Goal: Communication & Community: Answer question/provide support

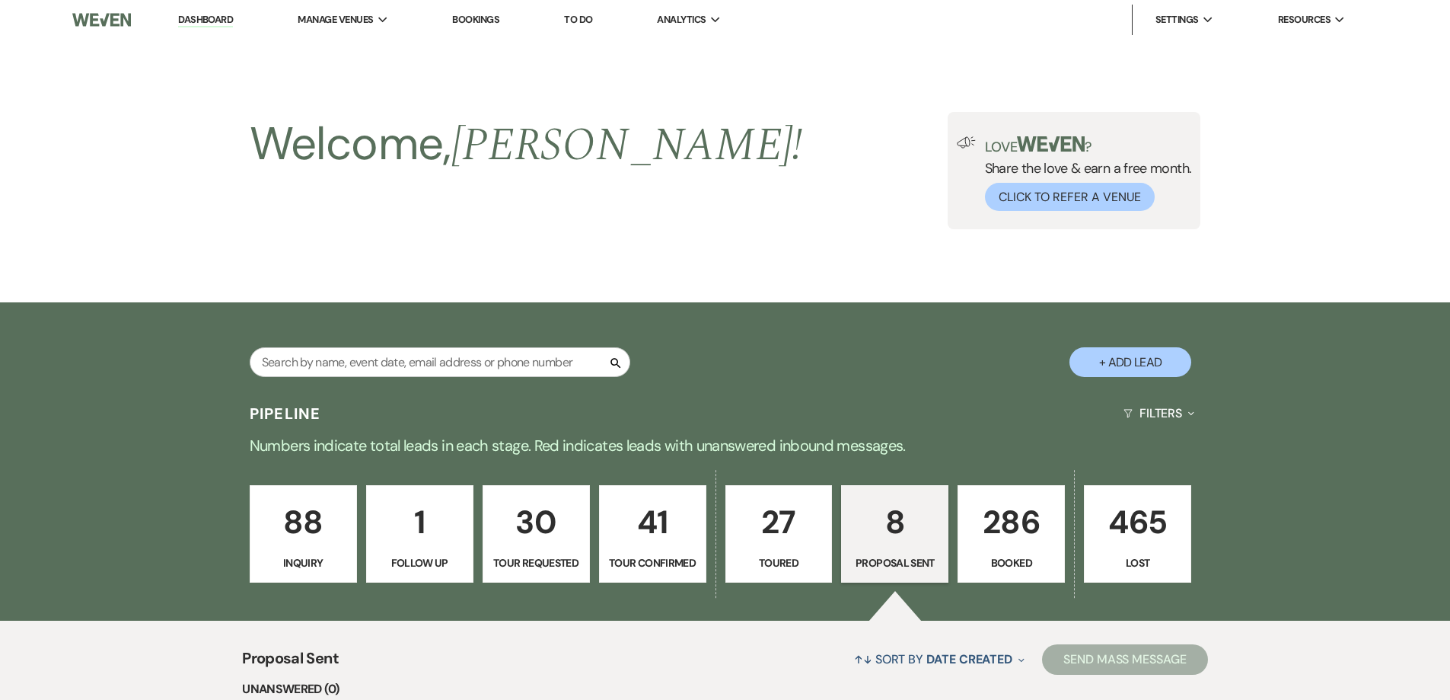
select select "6"
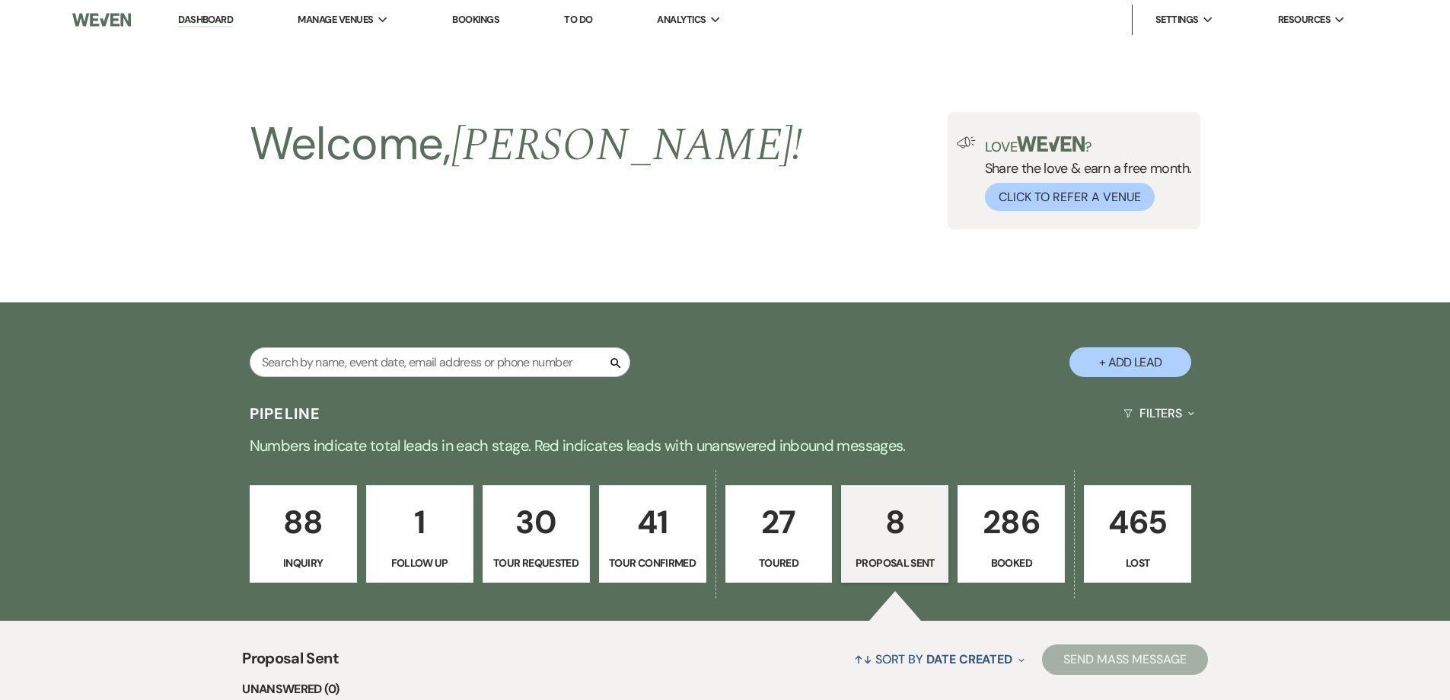
select select "6"
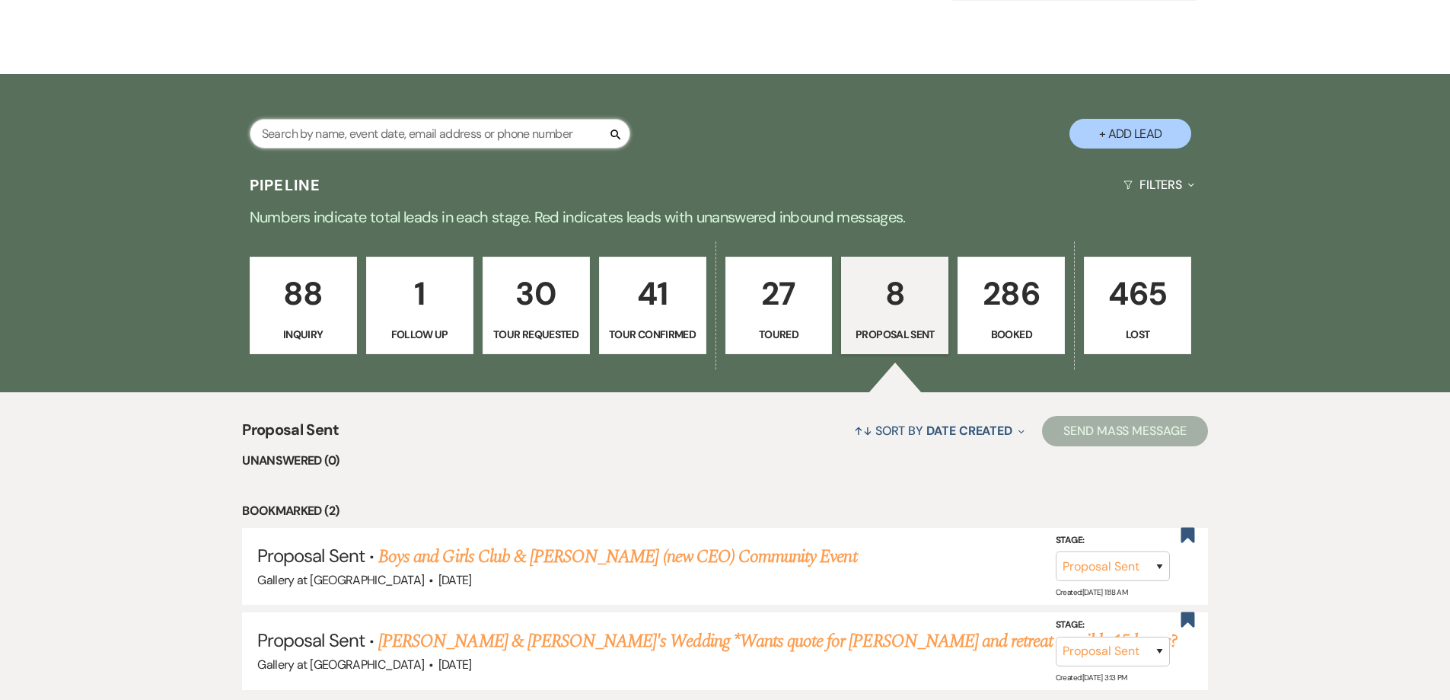
drag, startPoint x: 0, startPoint y: 0, endPoint x: 355, endPoint y: 138, distance: 381.2
click at [355, 138] on input "text" at bounding box center [440, 134] width 381 height 30
type input "[PERSON_NAME]"
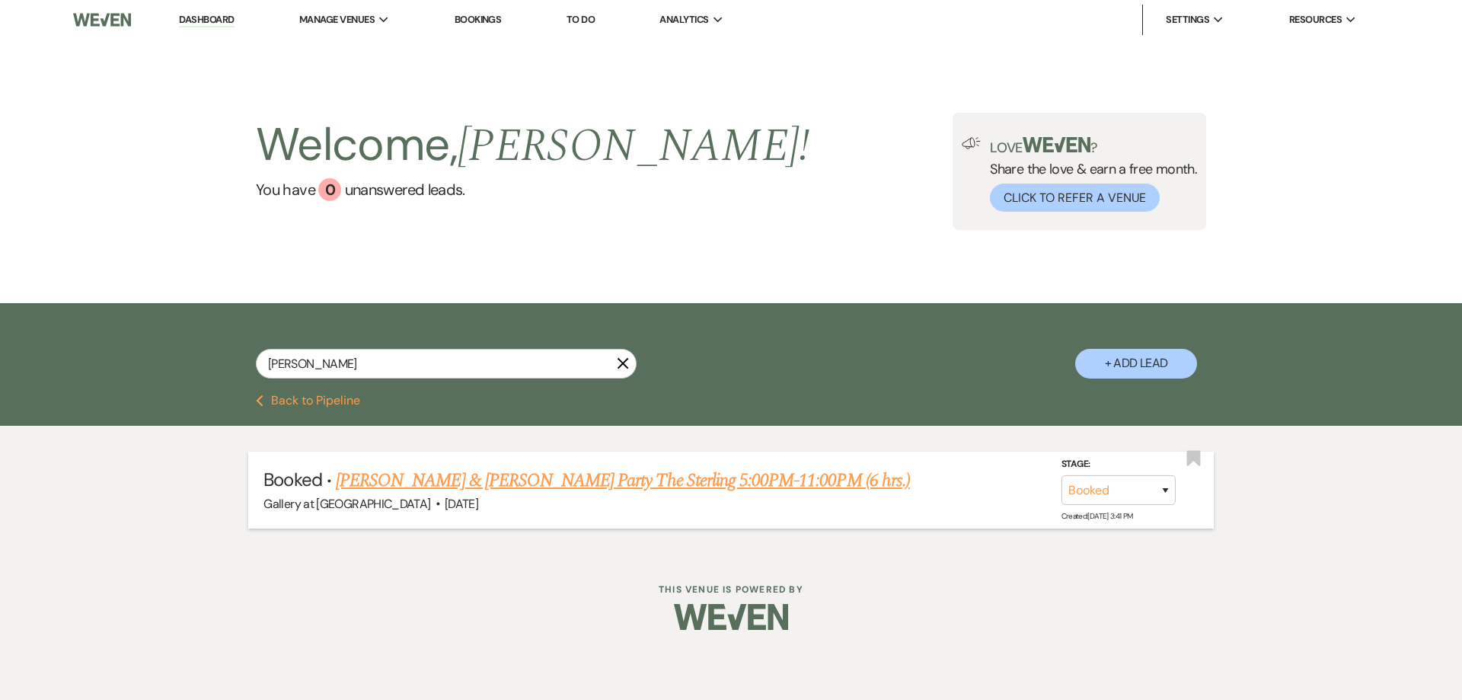
click at [409, 478] on link "[PERSON_NAME] & [PERSON_NAME] Party The Sterling 5:00PM-11:00PM (6 hrs.)" at bounding box center [623, 480] width 574 height 27
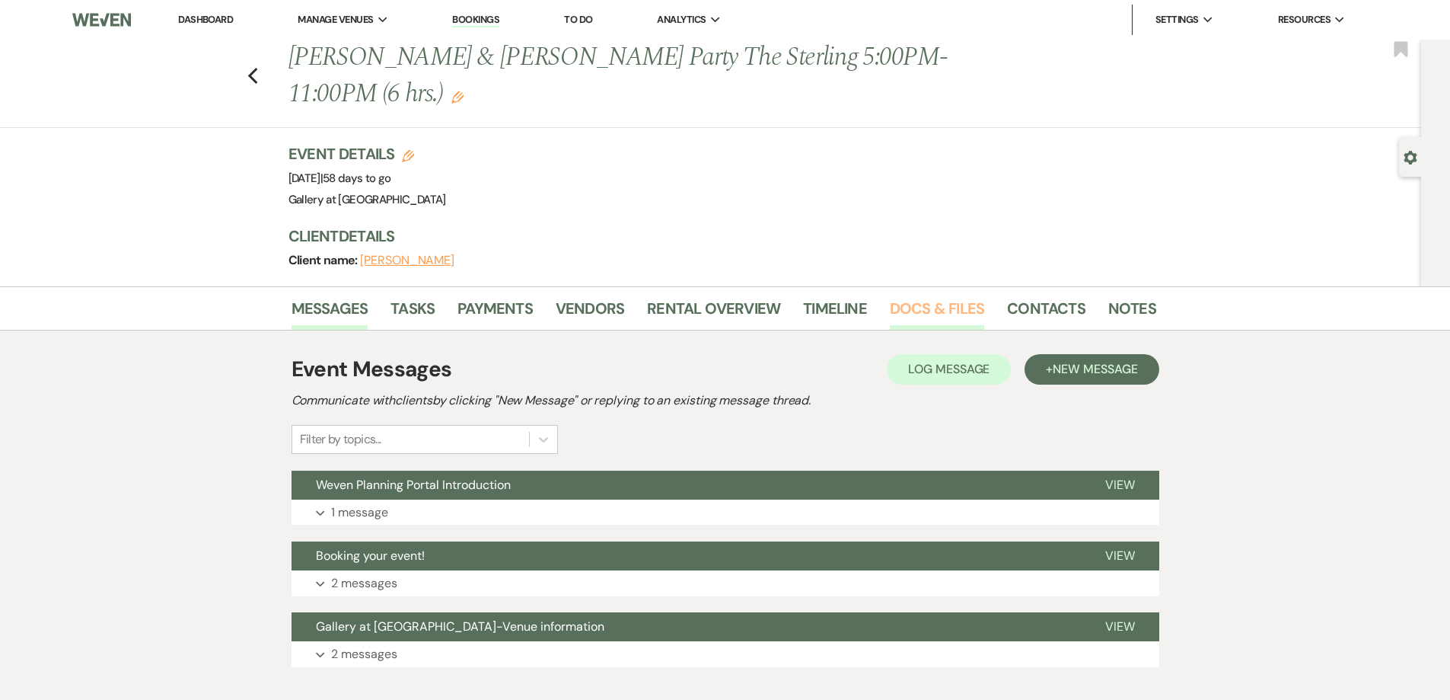
click at [924, 323] on link "Docs & Files" at bounding box center [937, 312] width 94 height 33
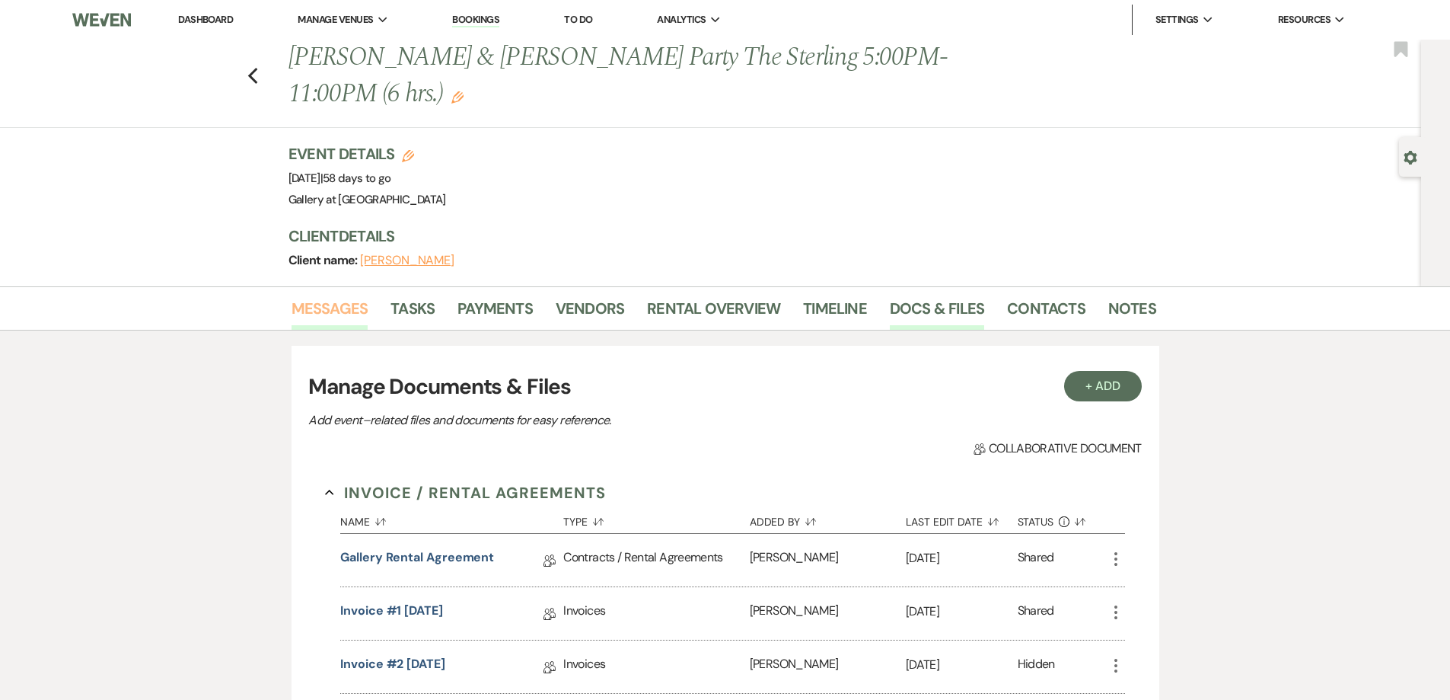
click at [348, 314] on link "Messages" at bounding box center [330, 312] width 77 height 33
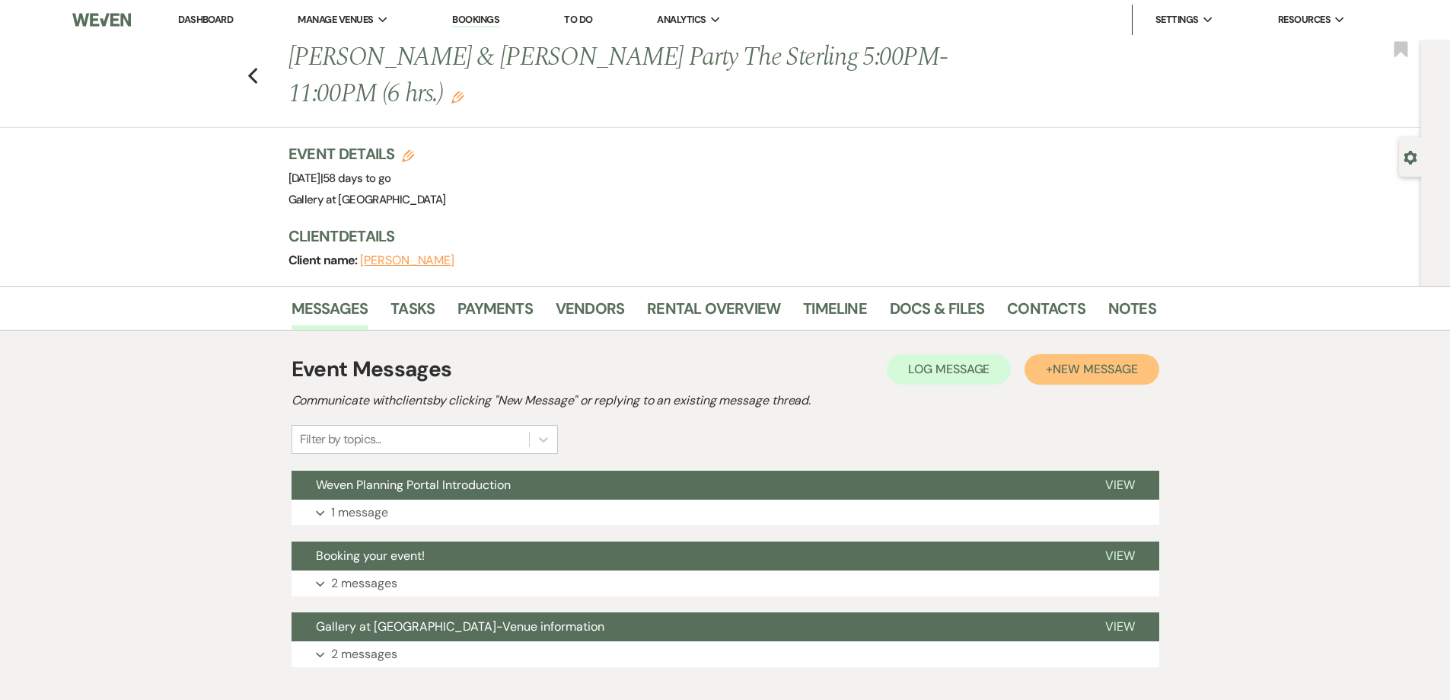
click at [1082, 375] on span "New Message" at bounding box center [1095, 369] width 84 height 16
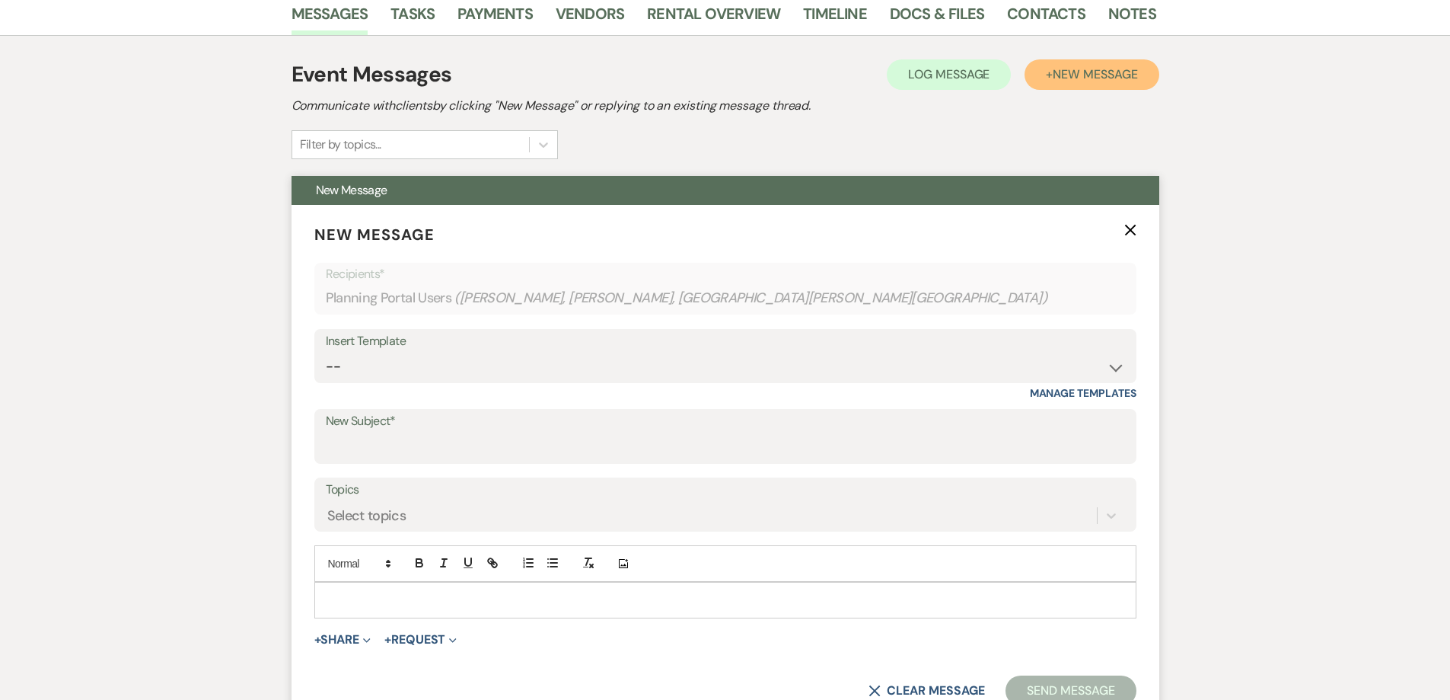
scroll to position [457, 0]
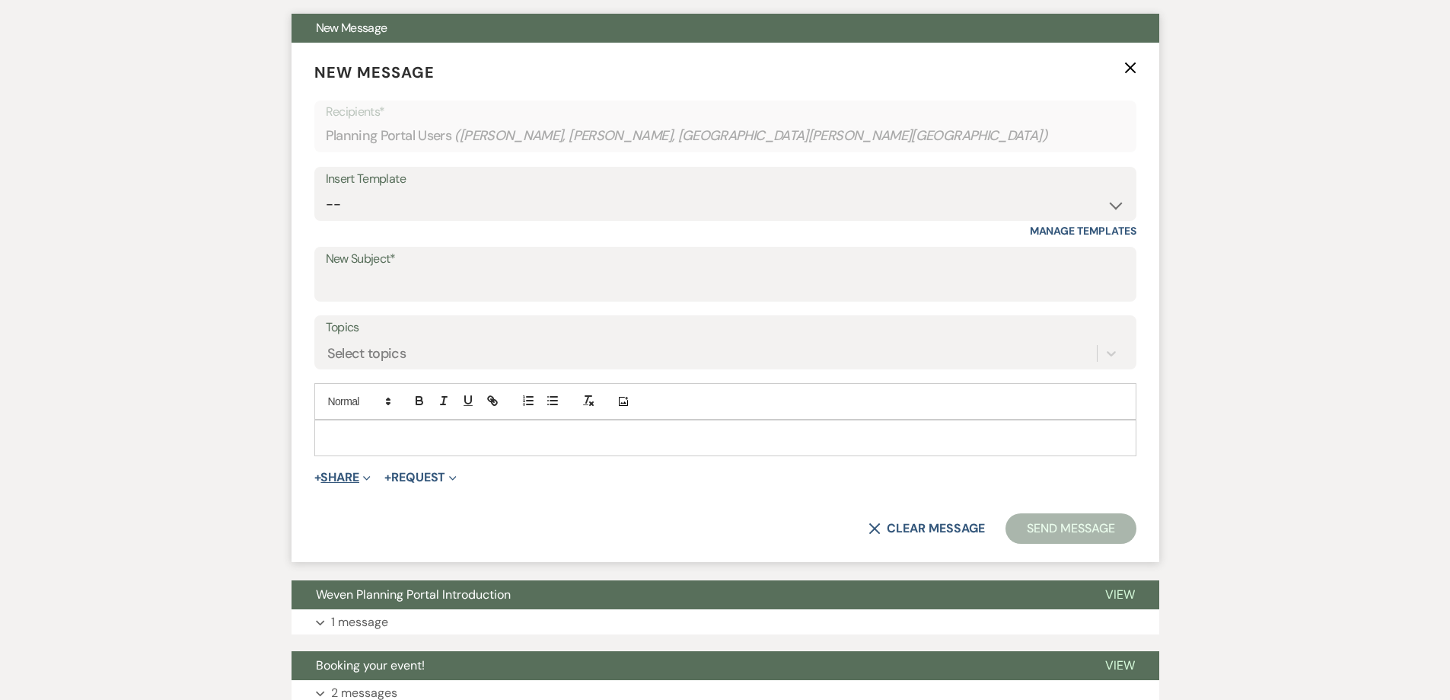
click at [359, 482] on button "+ Share Expand" at bounding box center [342, 477] width 57 height 12
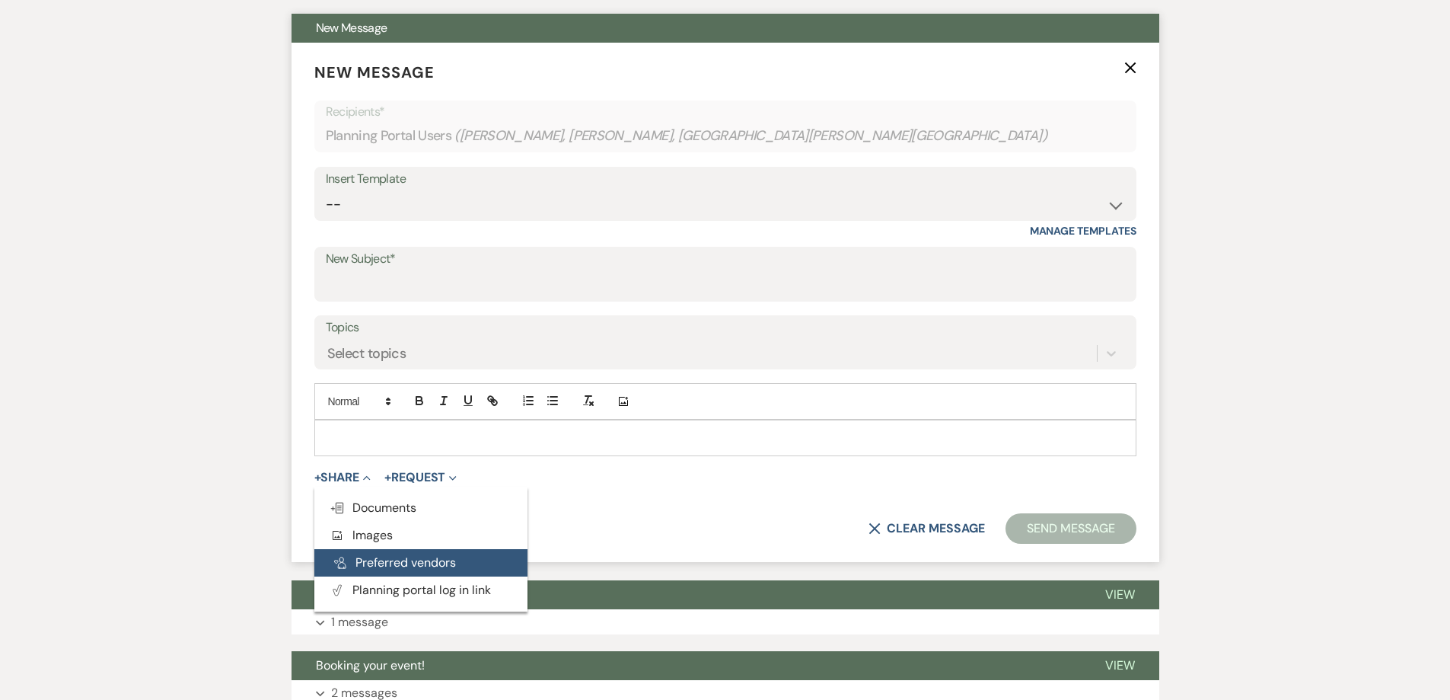
click at [406, 559] on button "Pref Vendors Preferred vendors" at bounding box center [420, 562] width 213 height 27
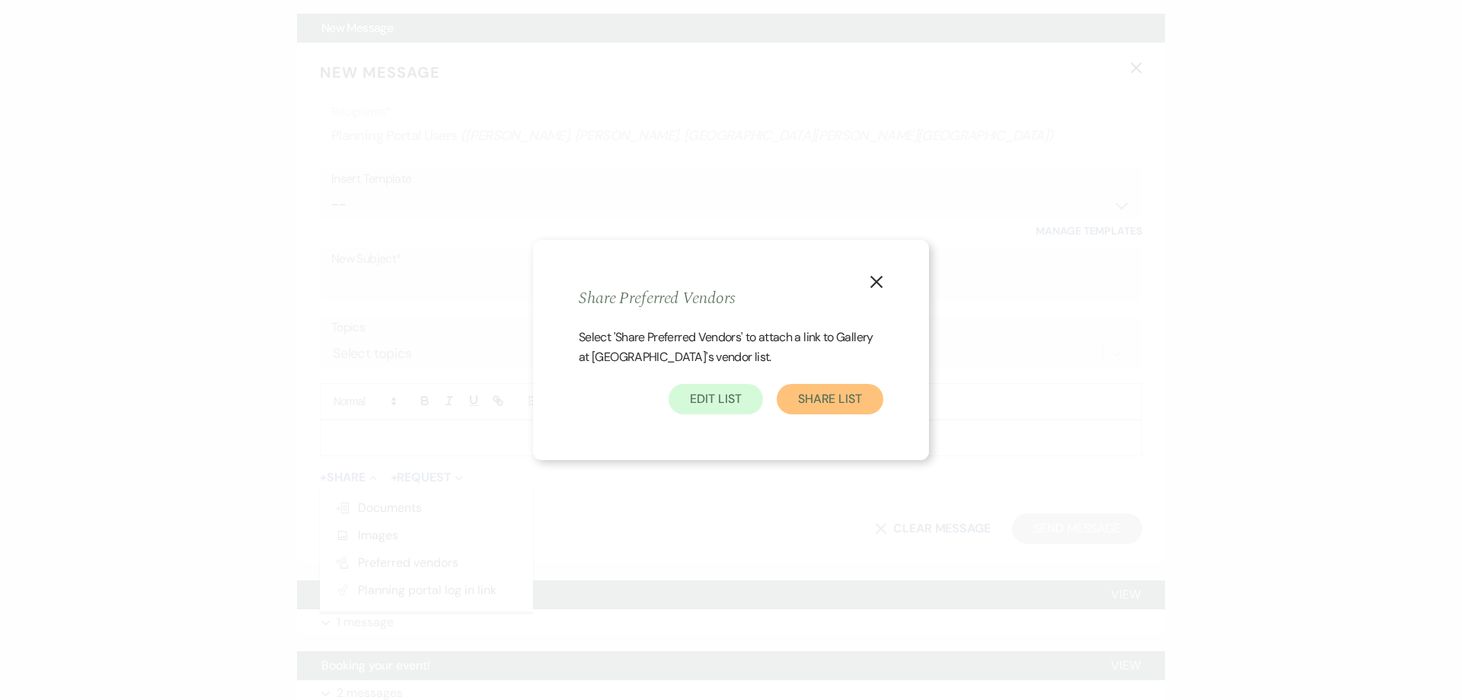
click at [818, 400] on button "Share List" at bounding box center [829, 399] width 107 height 30
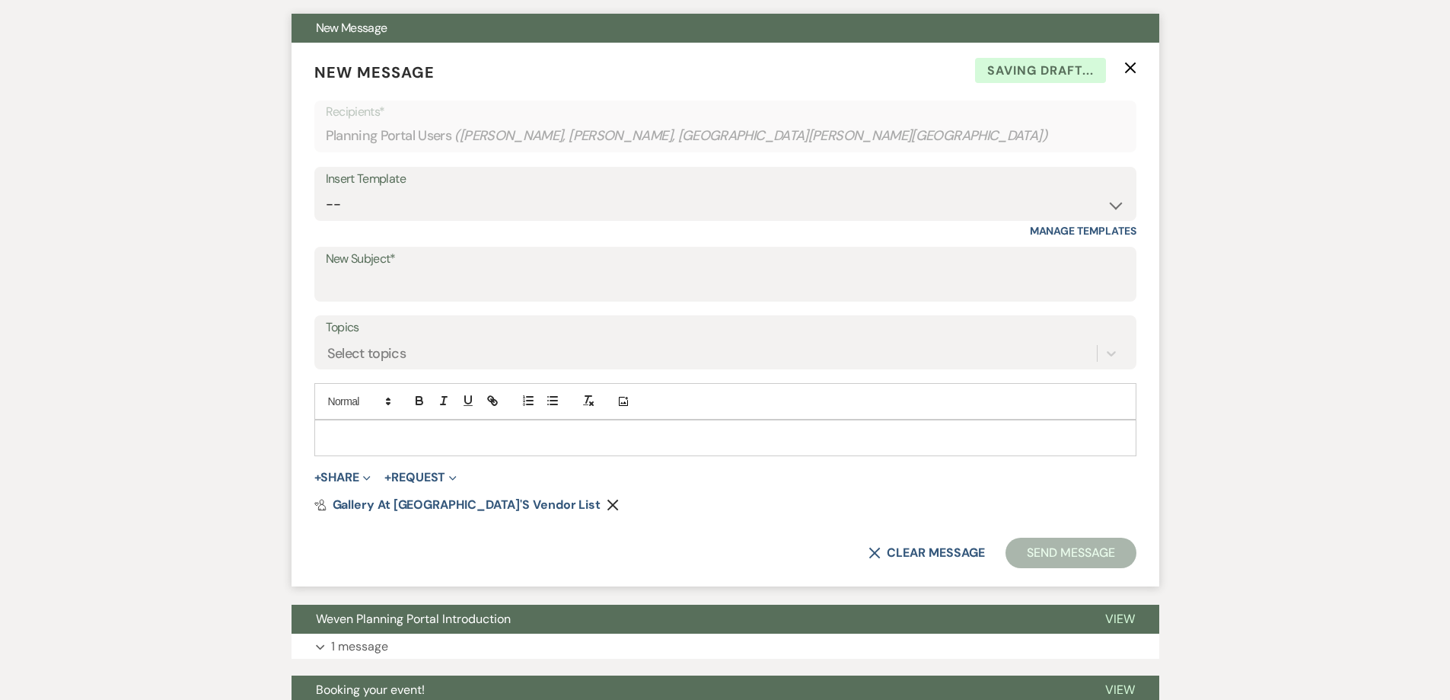
click at [564, 435] on p at bounding box center [726, 437] width 798 height 17
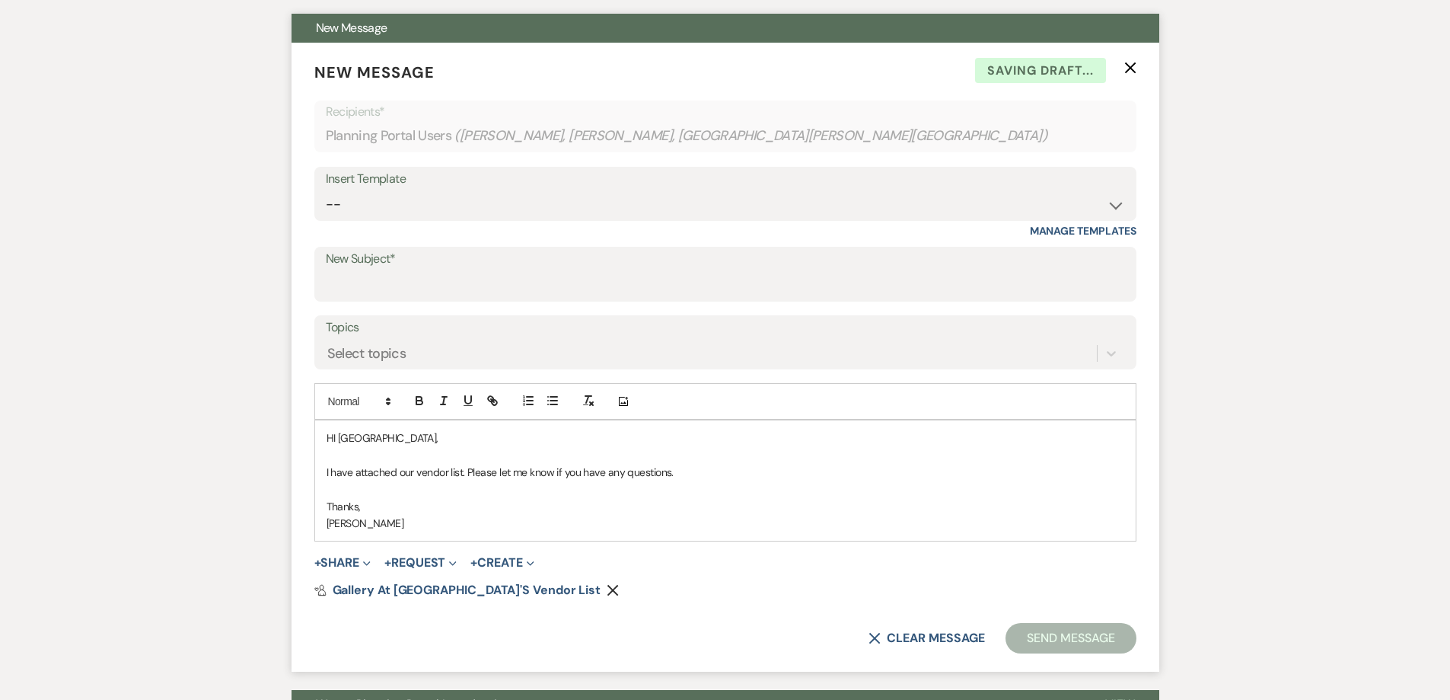
click at [336, 440] on p "HI [GEOGRAPHIC_DATA]," at bounding box center [726, 437] width 798 height 17
click at [449, 587] on span "Gallery at [GEOGRAPHIC_DATA]'s Vendor List" at bounding box center [467, 590] width 269 height 16
click at [365, 286] on input "New Subject*" at bounding box center [725, 285] width 799 height 30
type input "Vendor list"
click at [1028, 633] on button "Send Message" at bounding box center [1071, 638] width 130 height 30
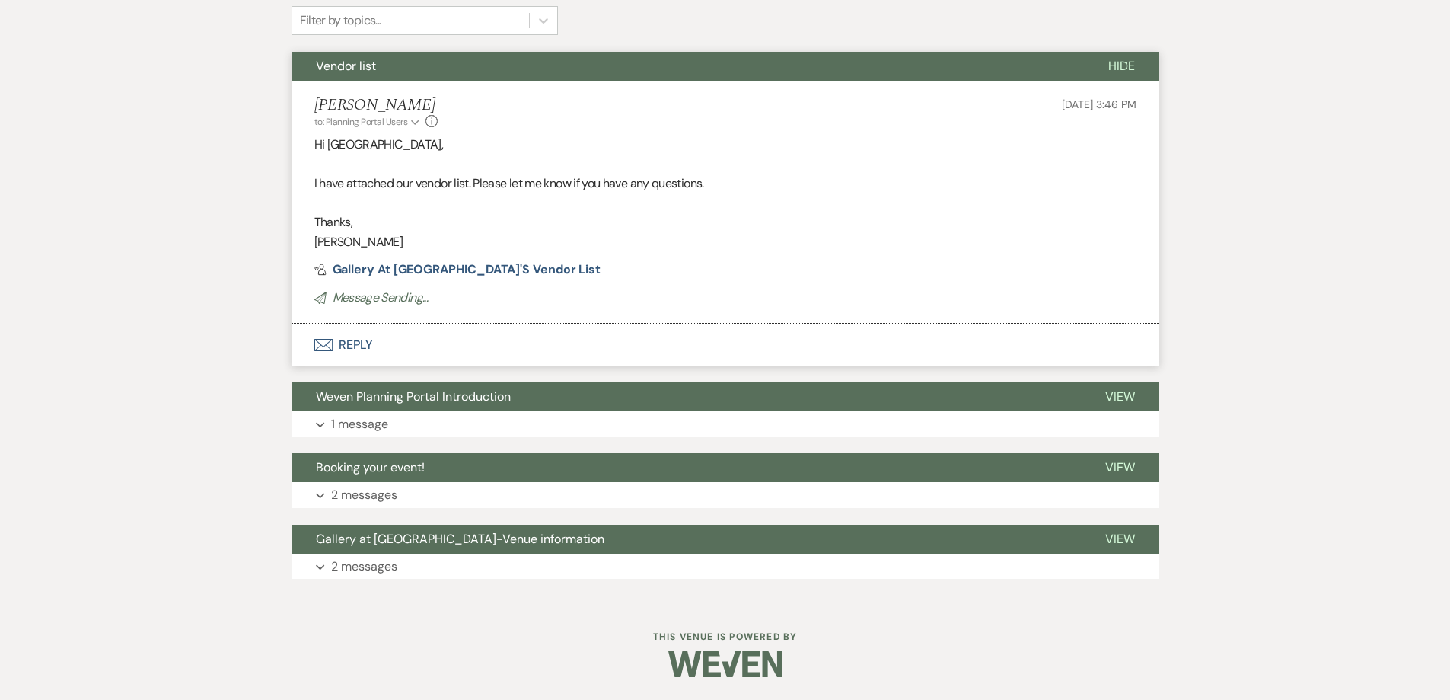
scroll to position [0, 0]
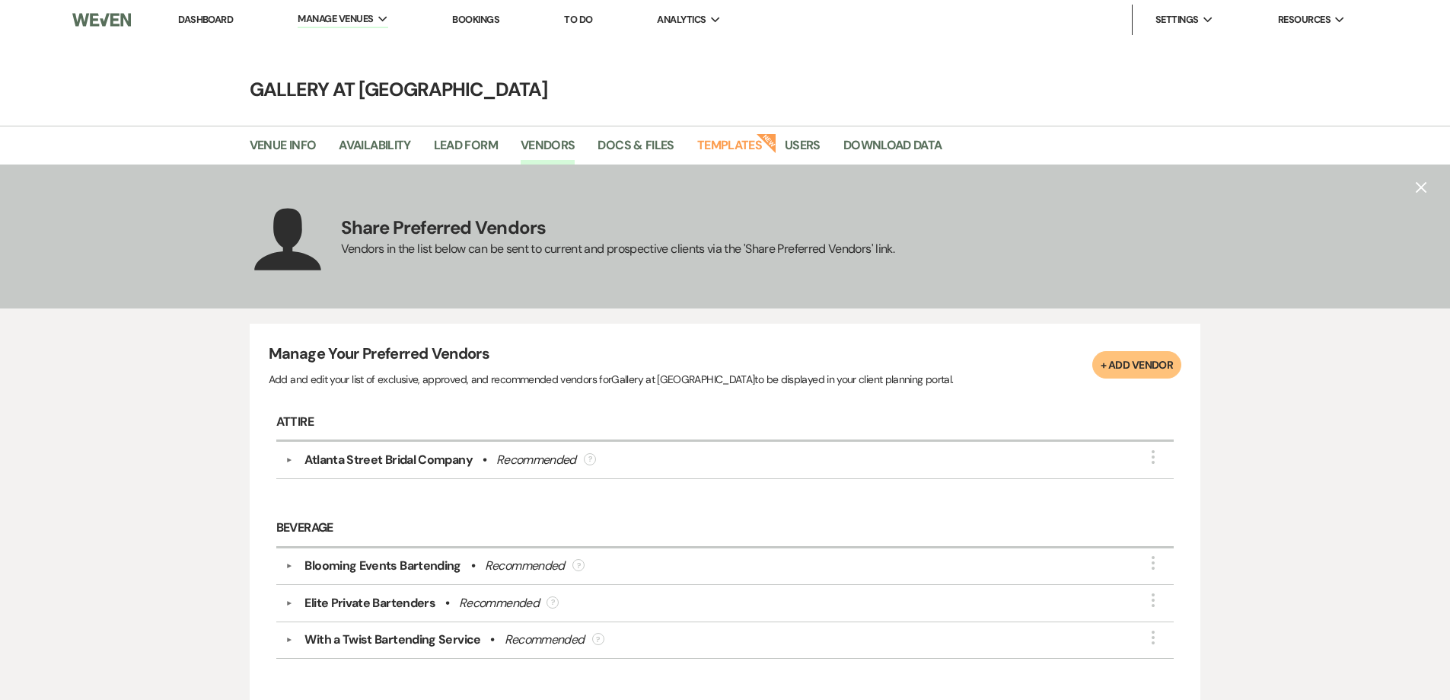
click at [230, 19] on link "Dashboard" at bounding box center [205, 19] width 55 height 13
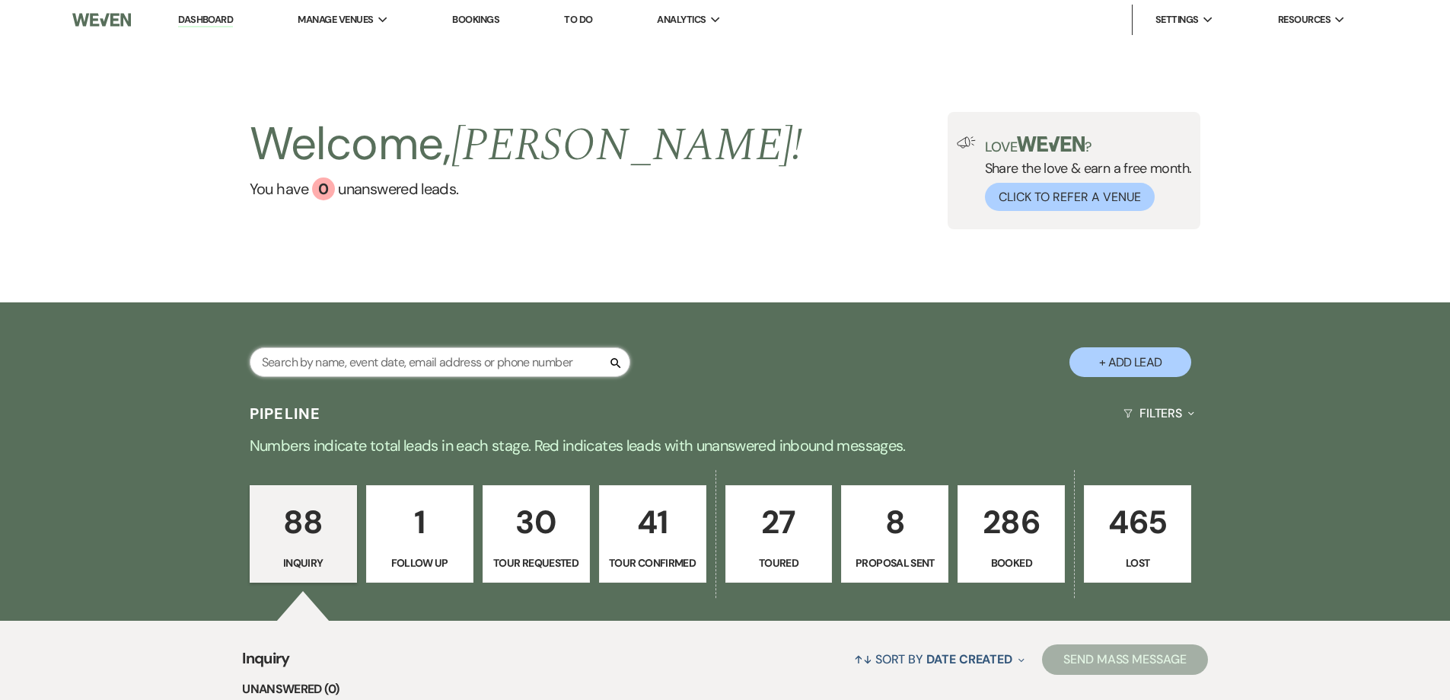
click at [382, 355] on input "text" at bounding box center [440, 362] width 381 height 30
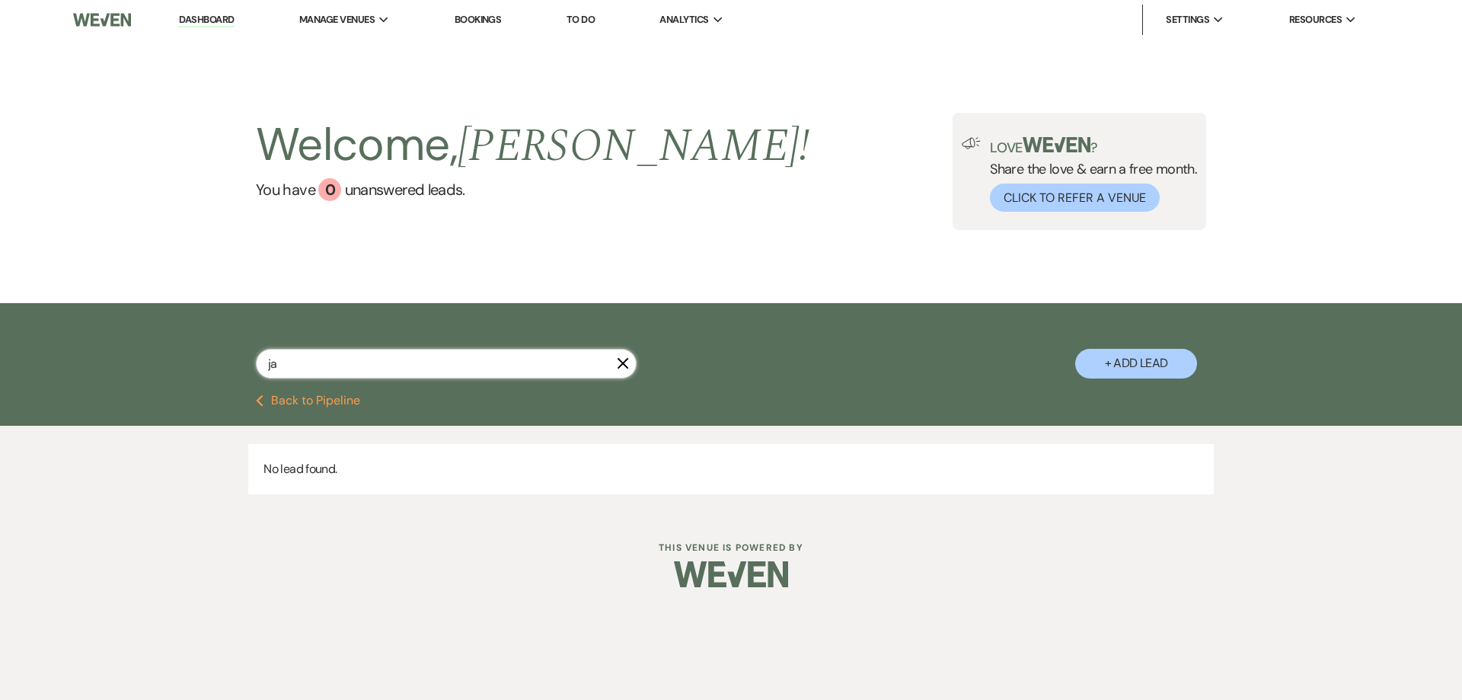
type input "j"
select select "8"
select select "5"
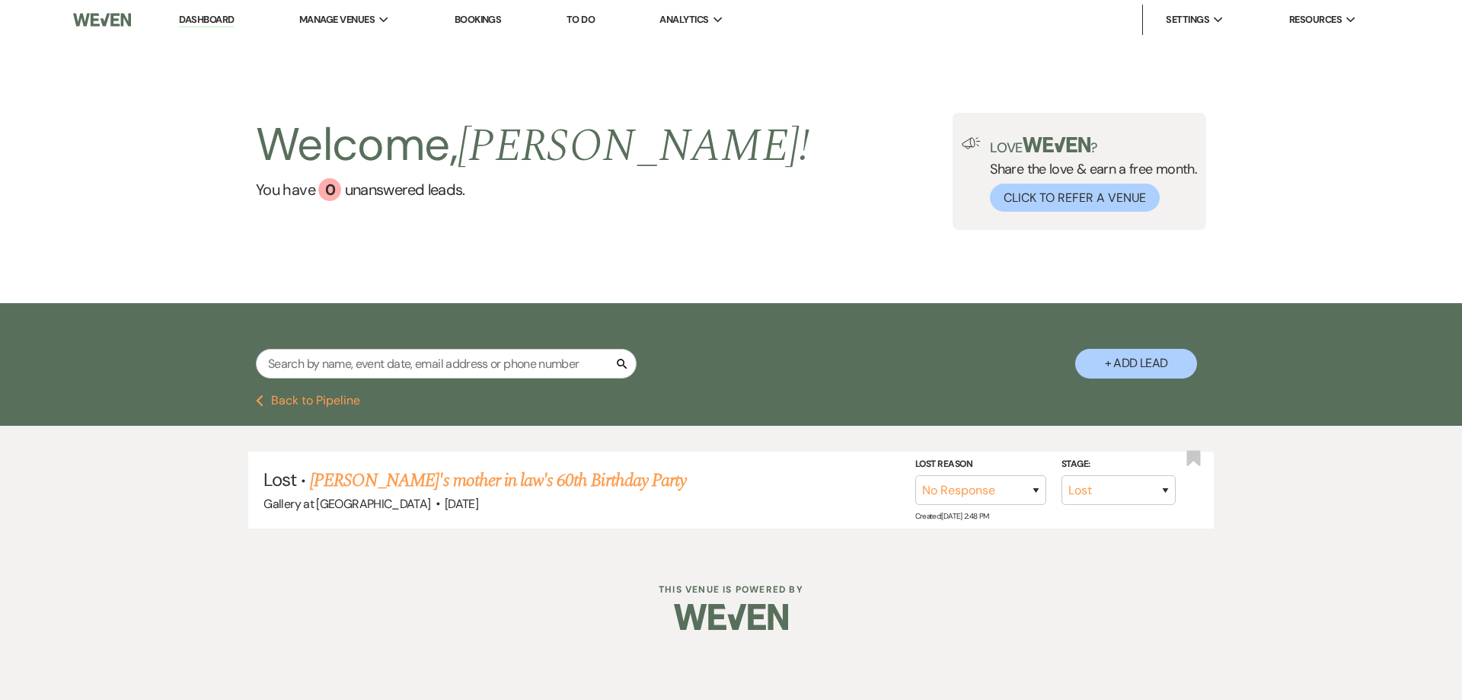
click at [291, 398] on button "Previous Back to Pipeline" at bounding box center [308, 400] width 104 height 12
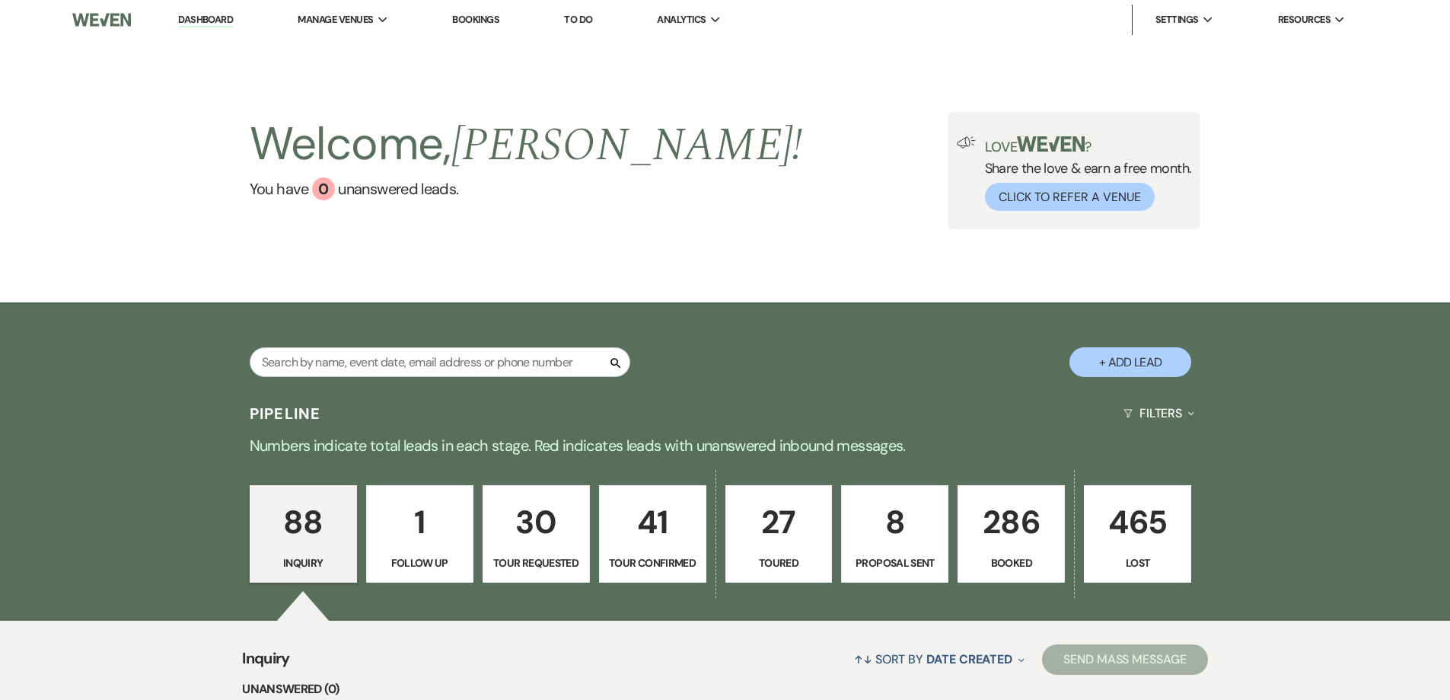
click at [990, 515] on p "286" at bounding box center [1011, 521] width 88 height 51
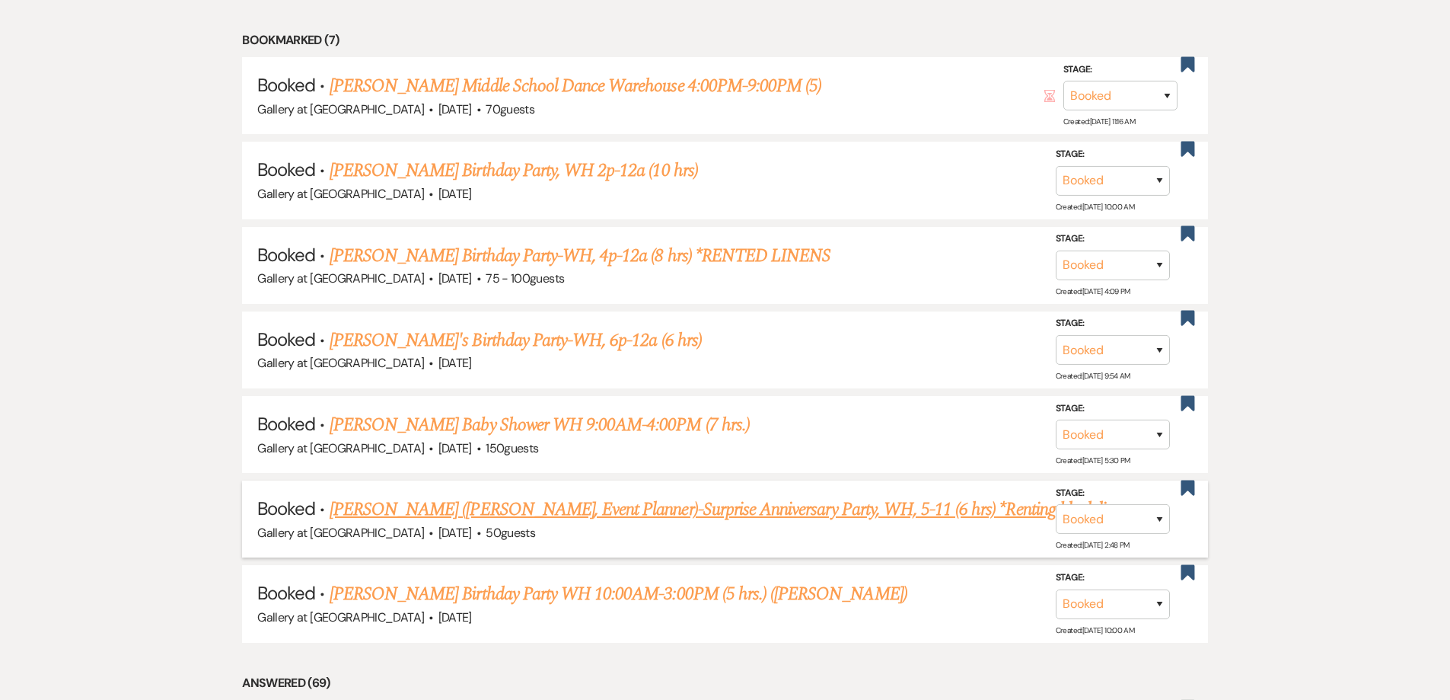
scroll to position [718, 0]
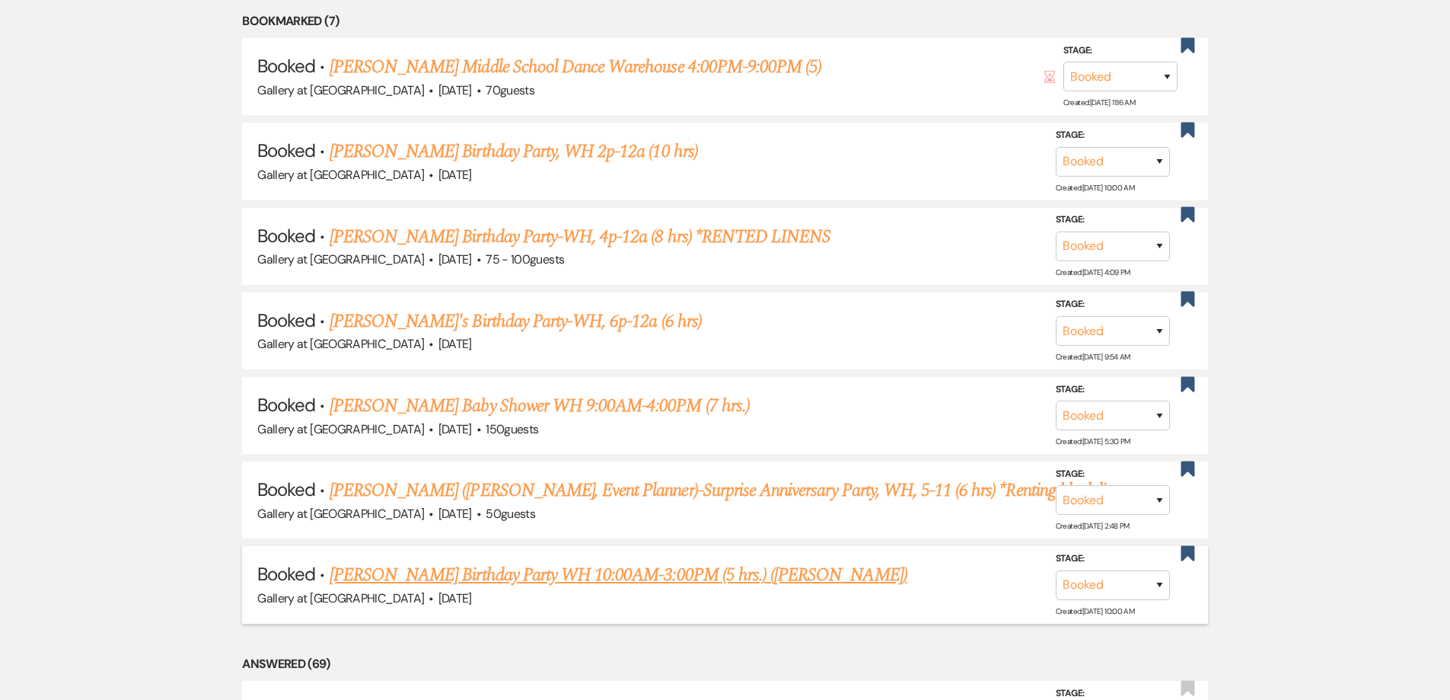
click at [668, 579] on link "Monjahla Williams's Birthday Party WH 10:00AM-3:00PM (5 hrs.) (Jamaine Williams)" at bounding box center [619, 574] width 578 height 27
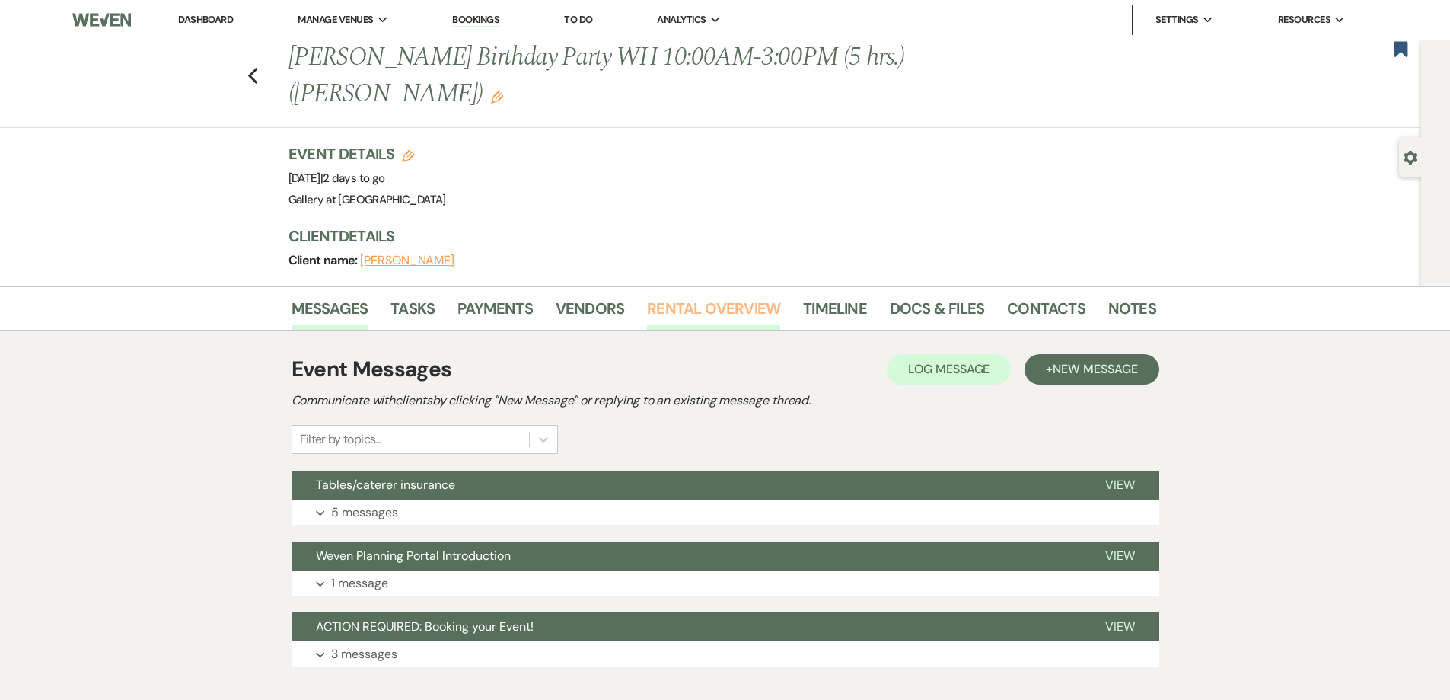
click at [686, 309] on link "Rental Overview" at bounding box center [713, 312] width 133 height 33
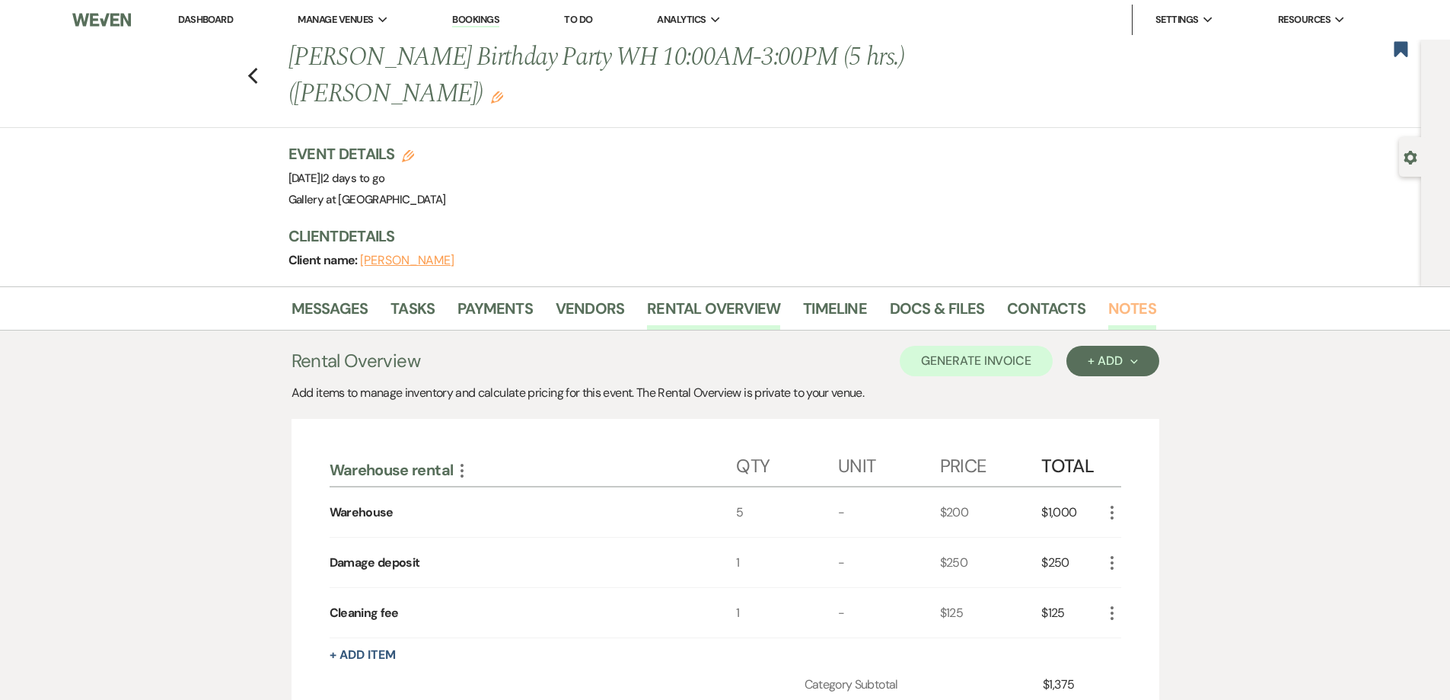
click at [1111, 308] on link "Notes" at bounding box center [1132, 312] width 48 height 33
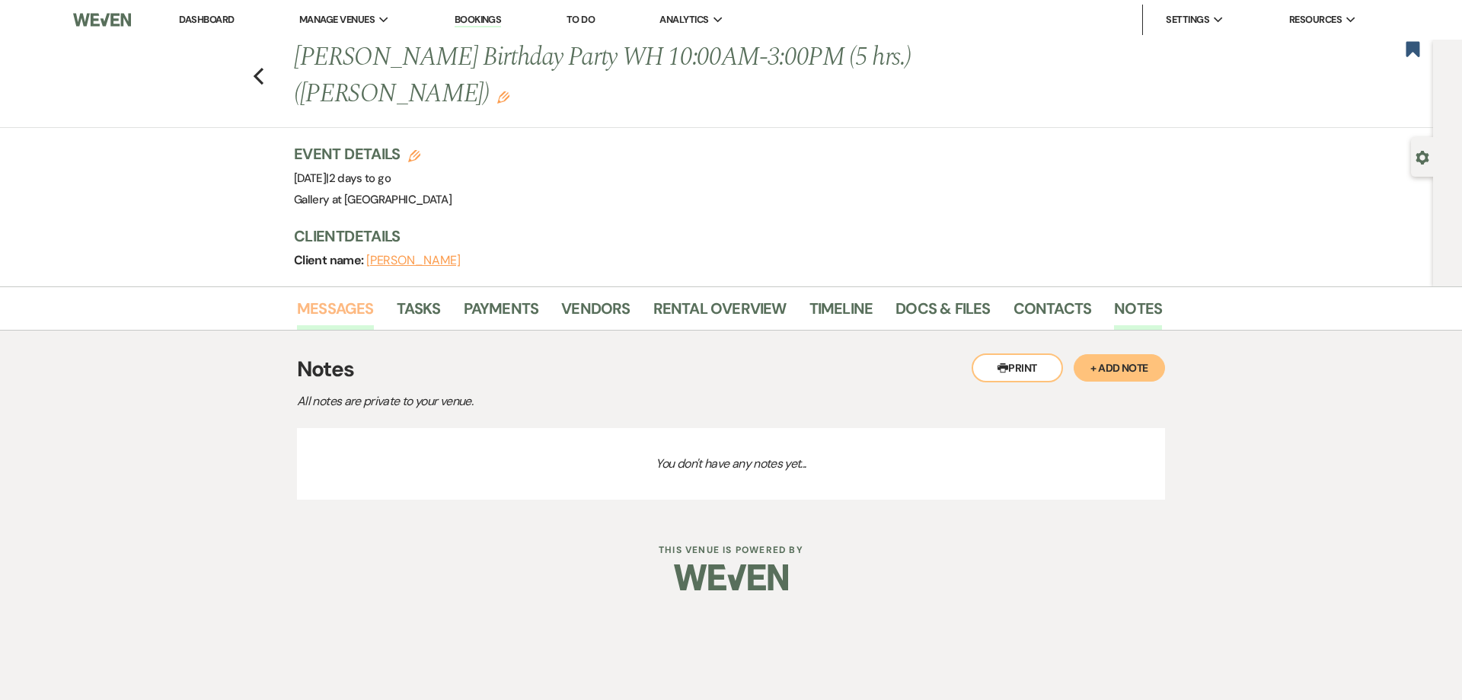
click at [352, 324] on link "Messages" at bounding box center [335, 312] width 77 height 33
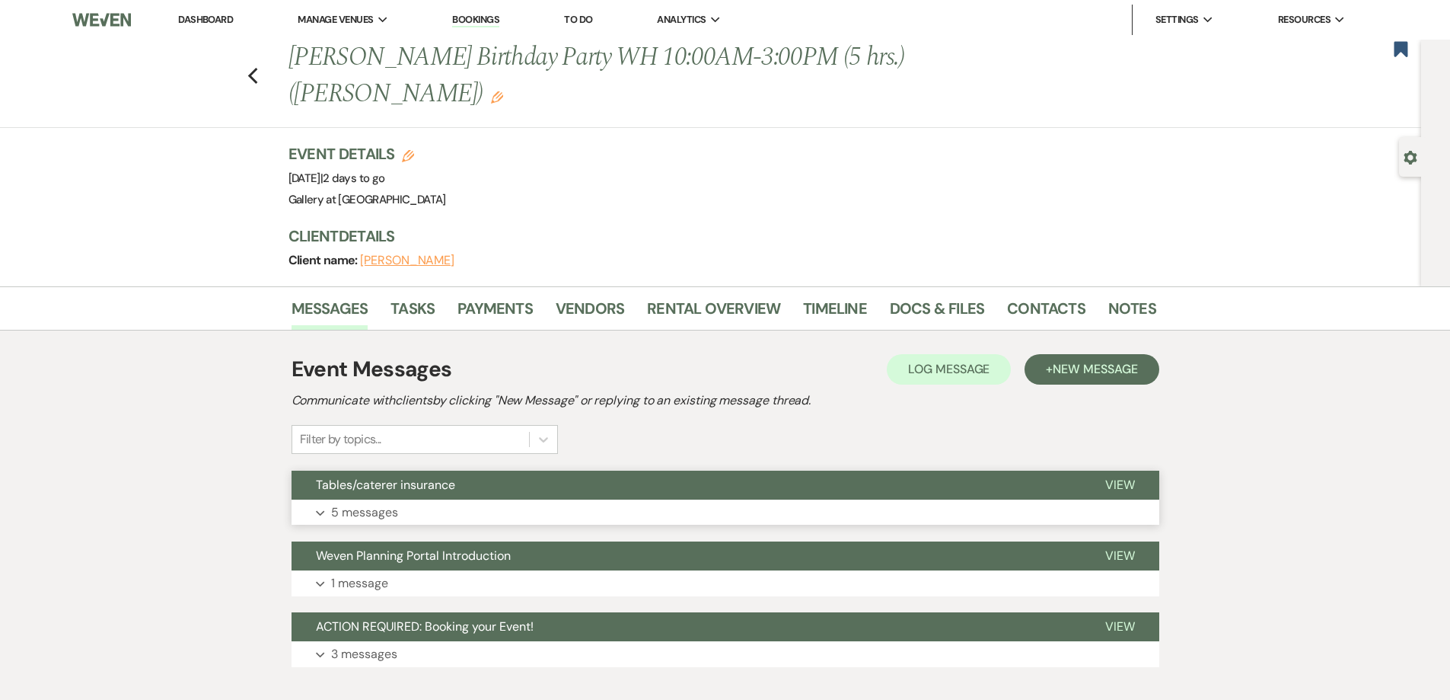
click at [567, 499] on button "Tables/caterer insurance" at bounding box center [686, 484] width 789 height 29
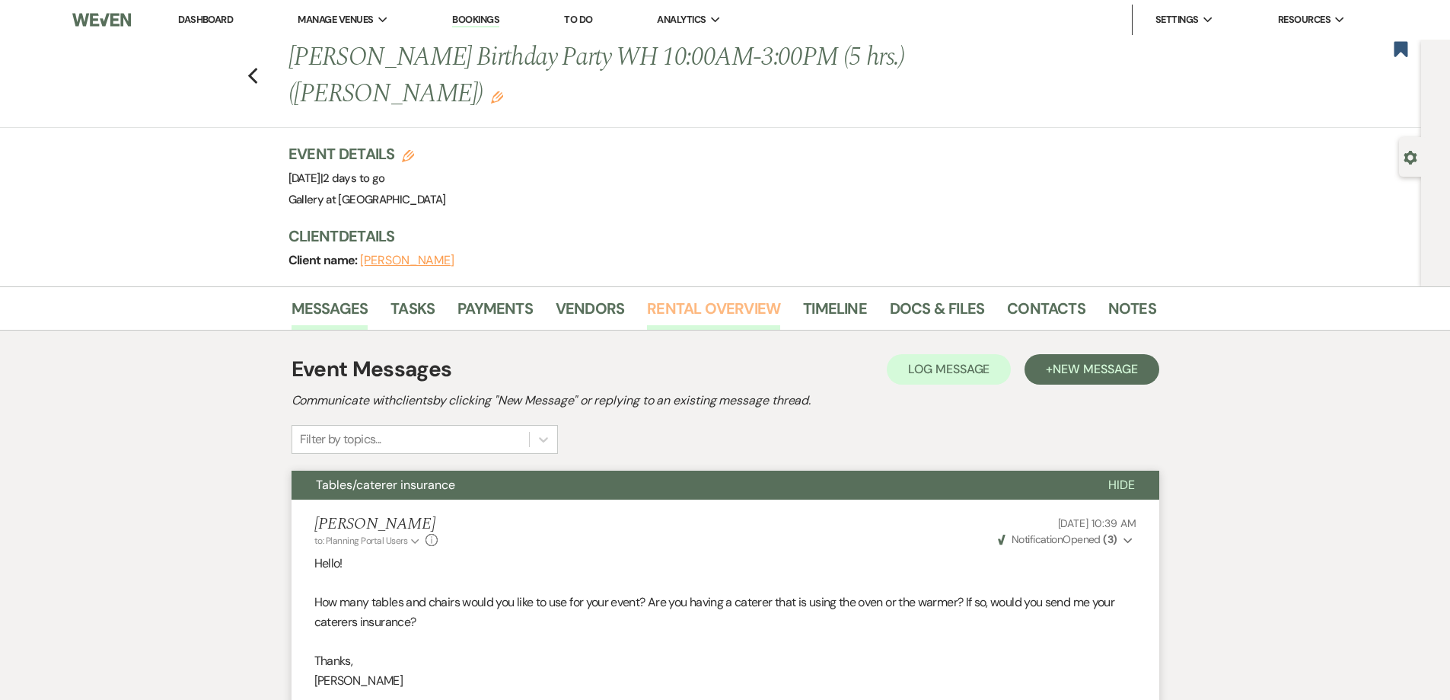
click at [728, 312] on link "Rental Overview" at bounding box center [713, 312] width 133 height 33
